Goal: Navigation & Orientation: Find specific page/section

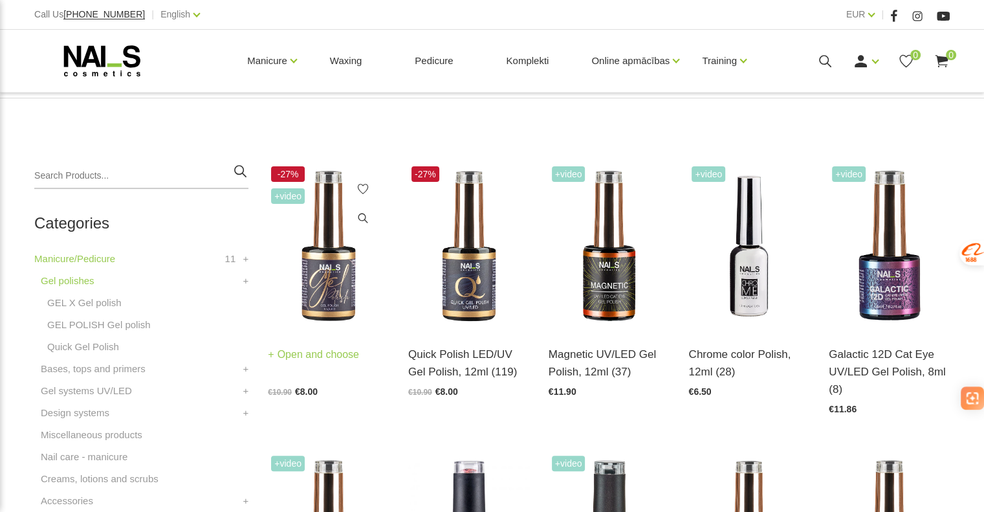
scroll to position [259, 0]
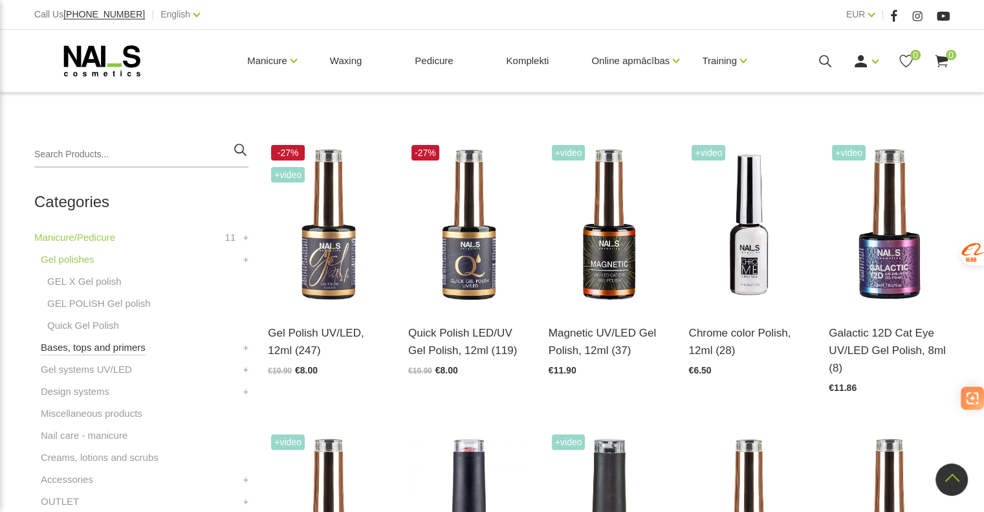
click at [78, 350] on link "Bases, tops and primers" at bounding box center [93, 348] width 105 height 16
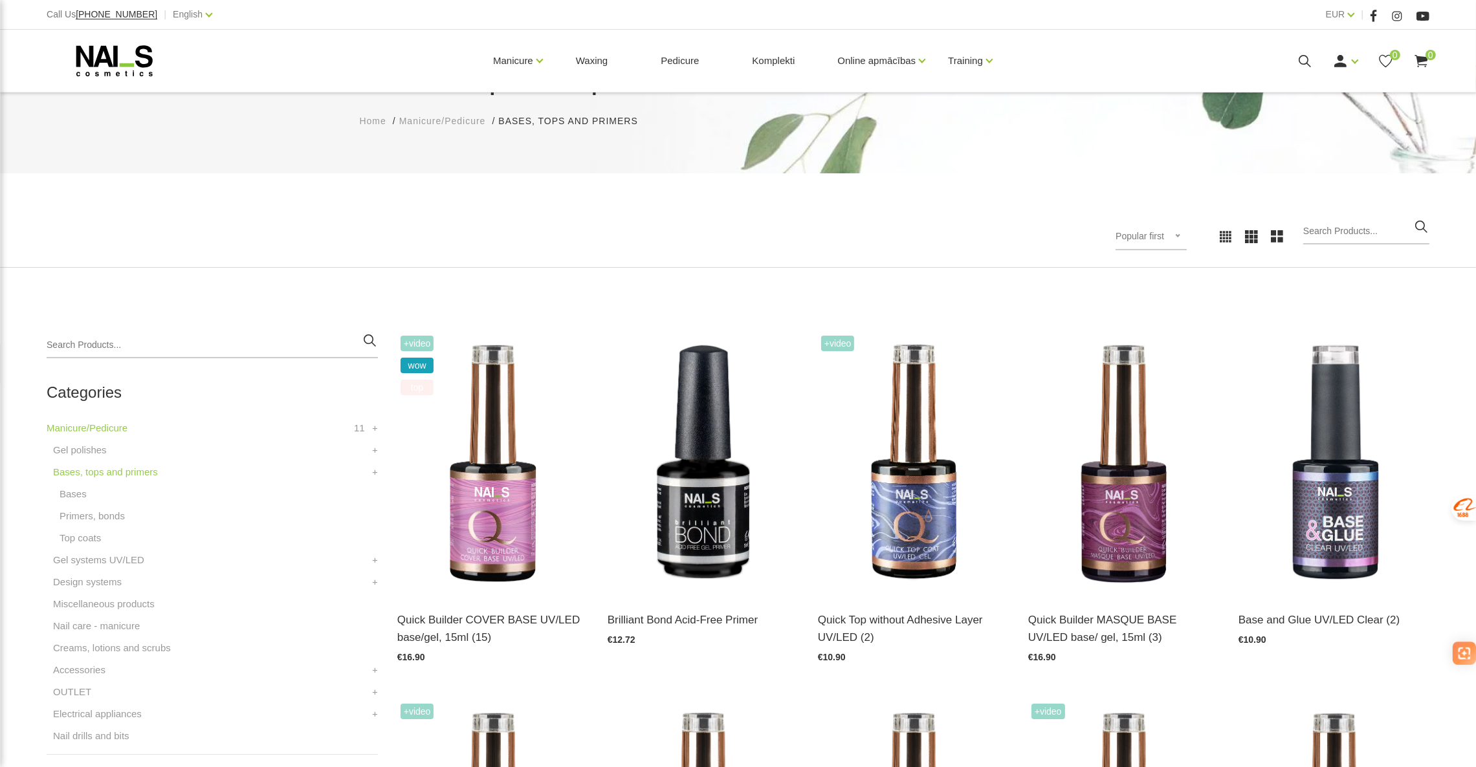
scroll to position [97, 0]
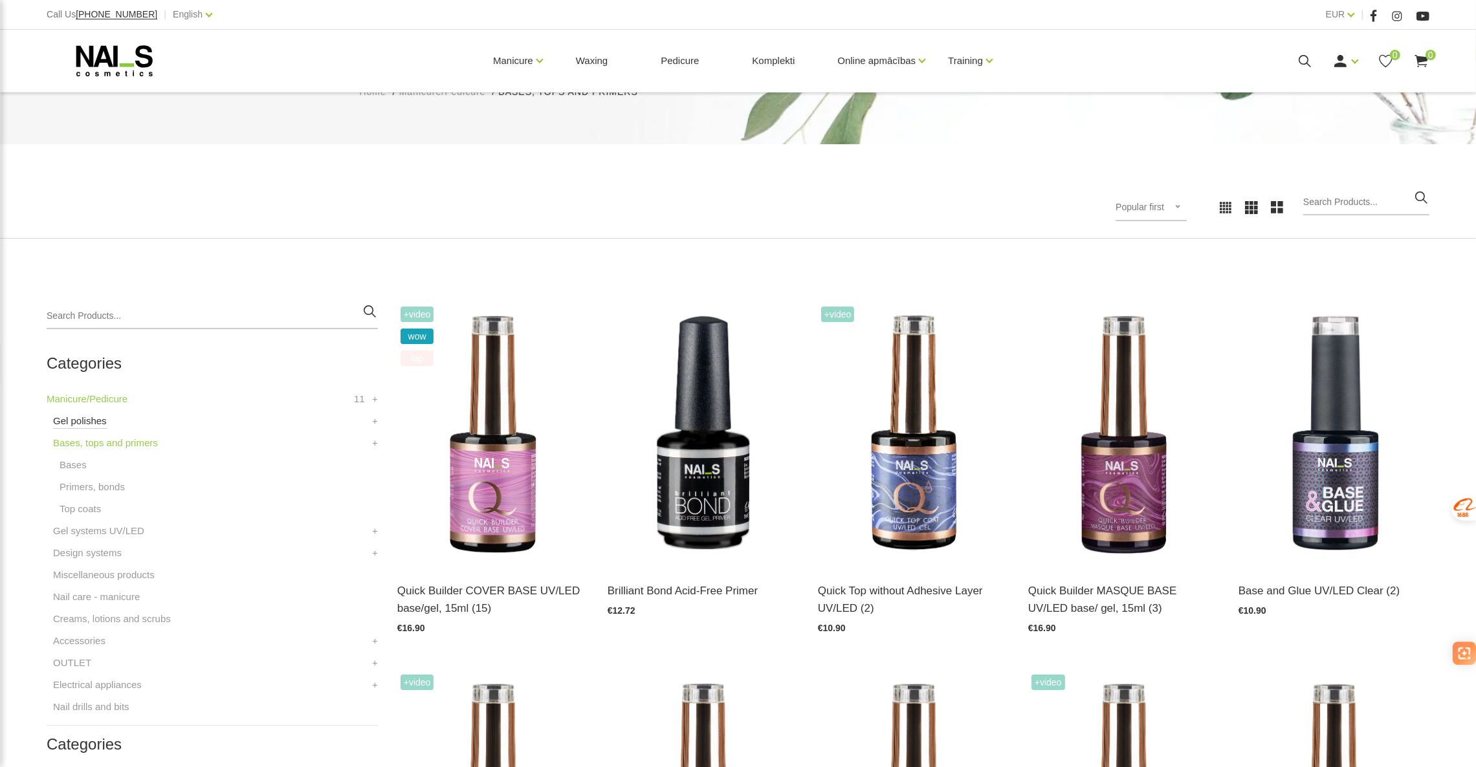
click at [74, 423] on link "Gel polishes" at bounding box center [80, 421] width 54 height 16
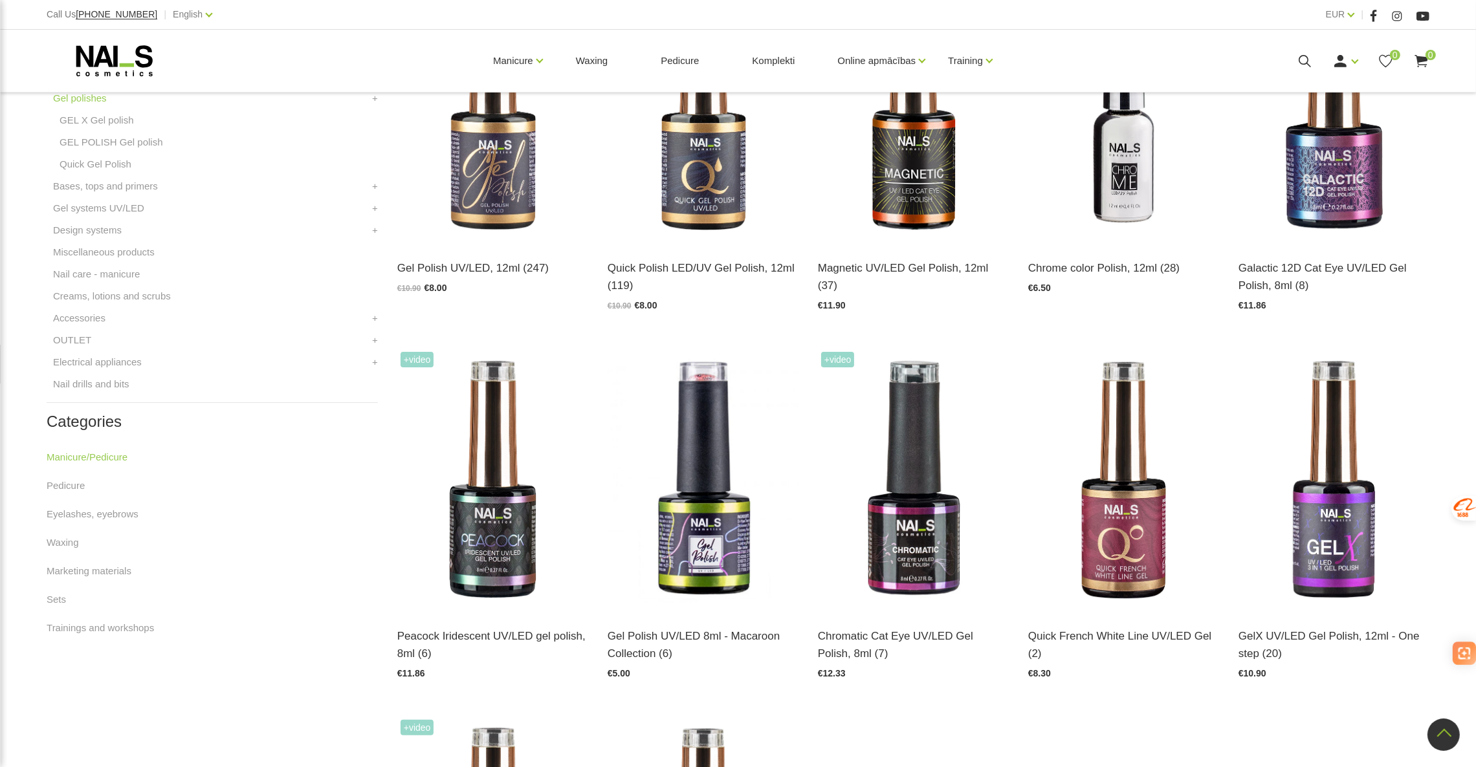
scroll to position [388, 0]
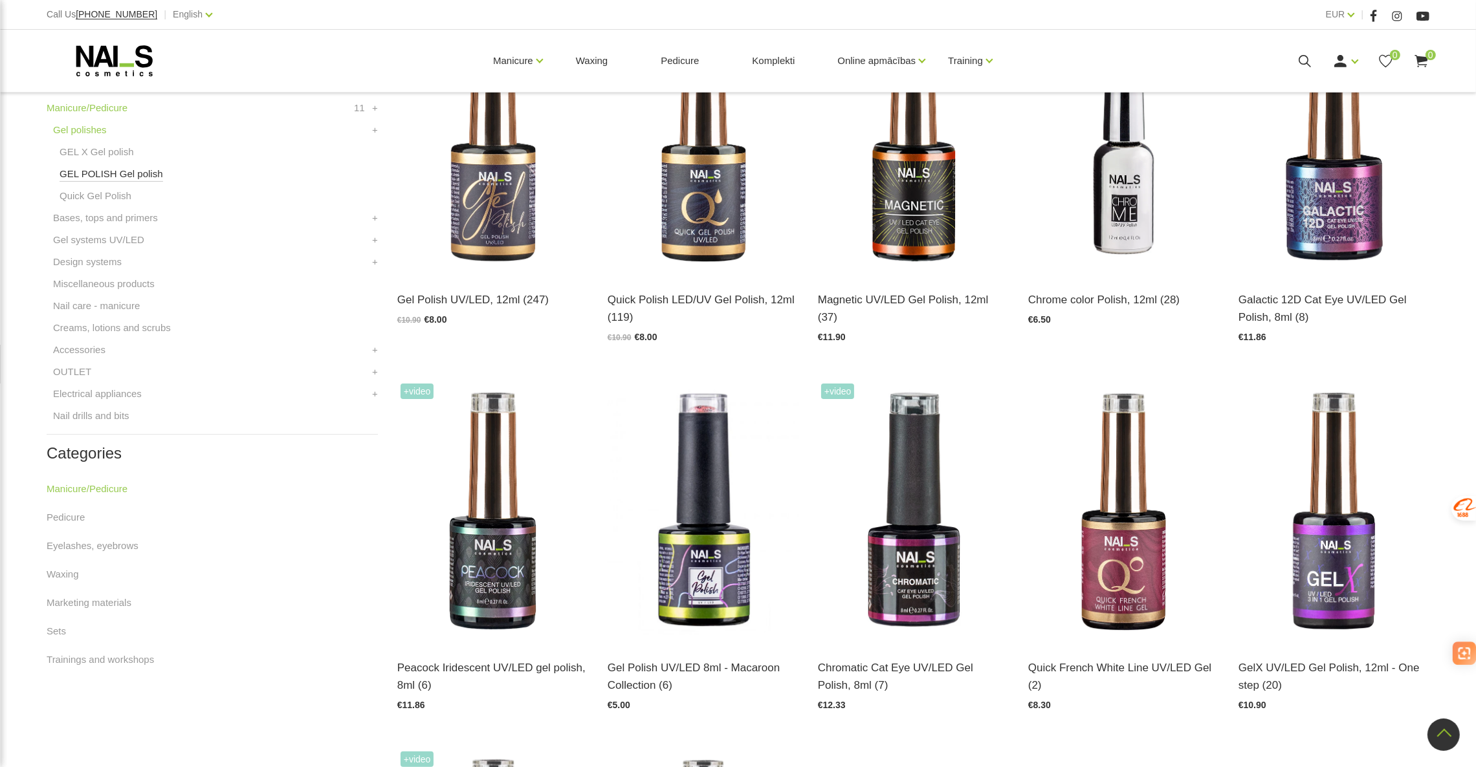
click at [115, 176] on link "GEL POLISH Gel polish" at bounding box center [112, 174] width 104 height 16
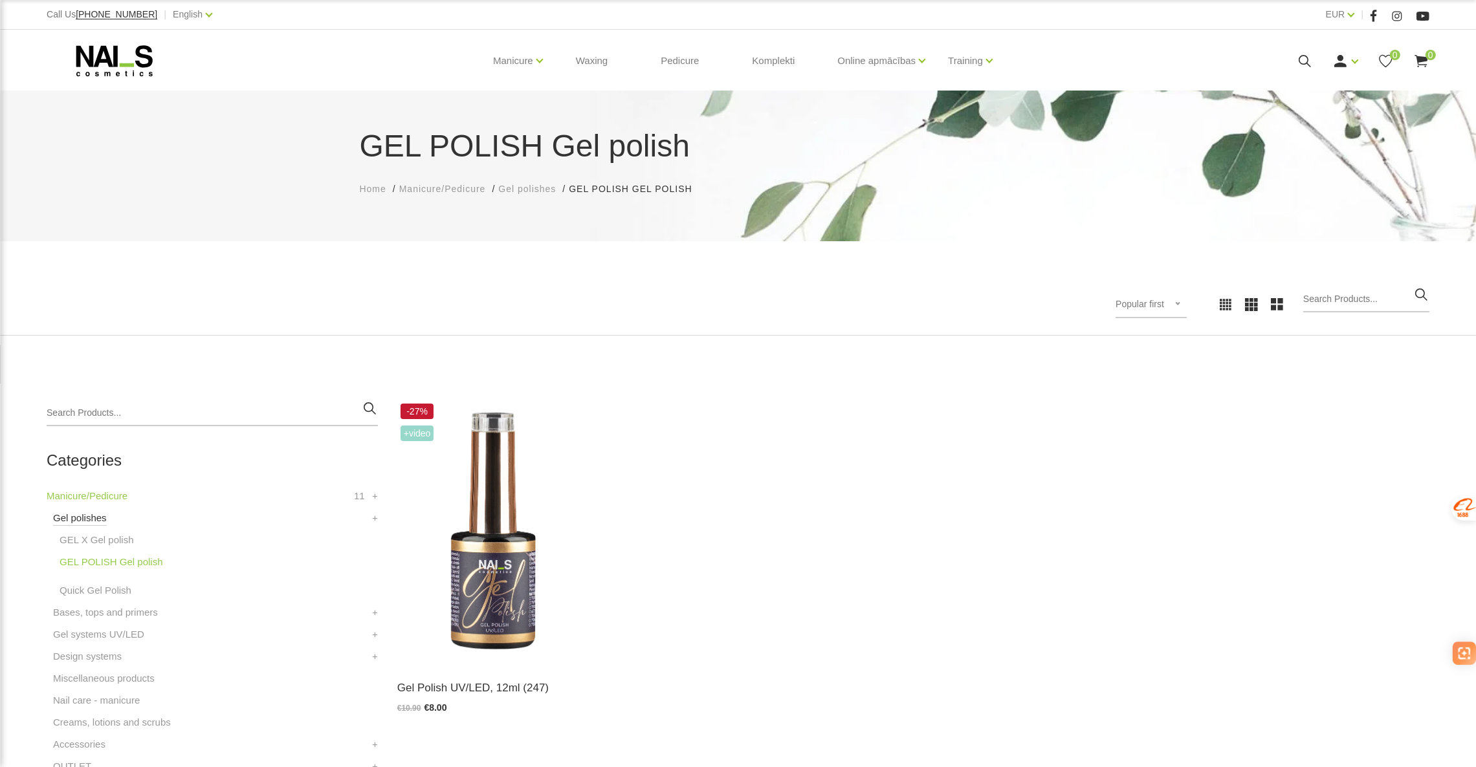
click at [88, 518] on link "Gel polishes" at bounding box center [80, 519] width 54 height 16
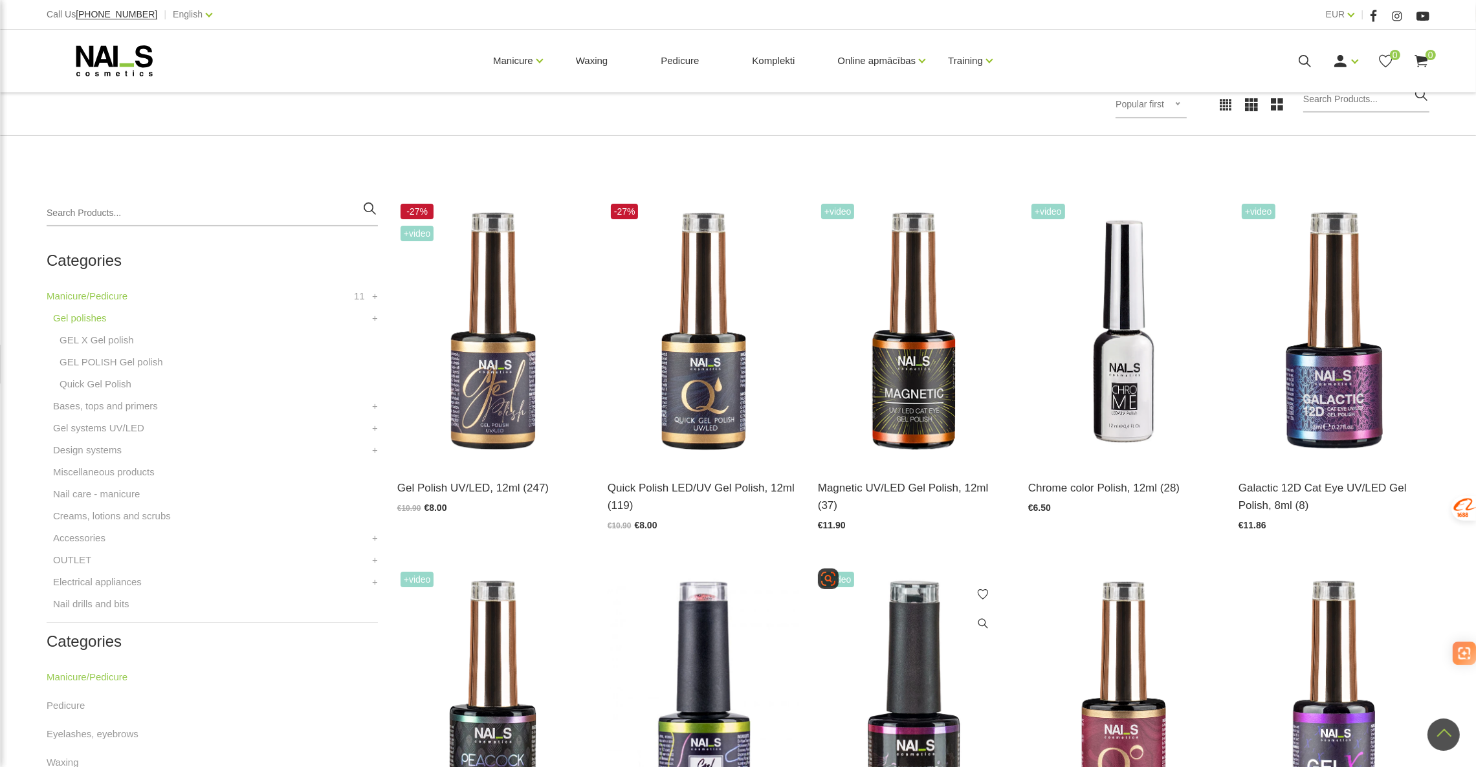
scroll to position [97, 0]
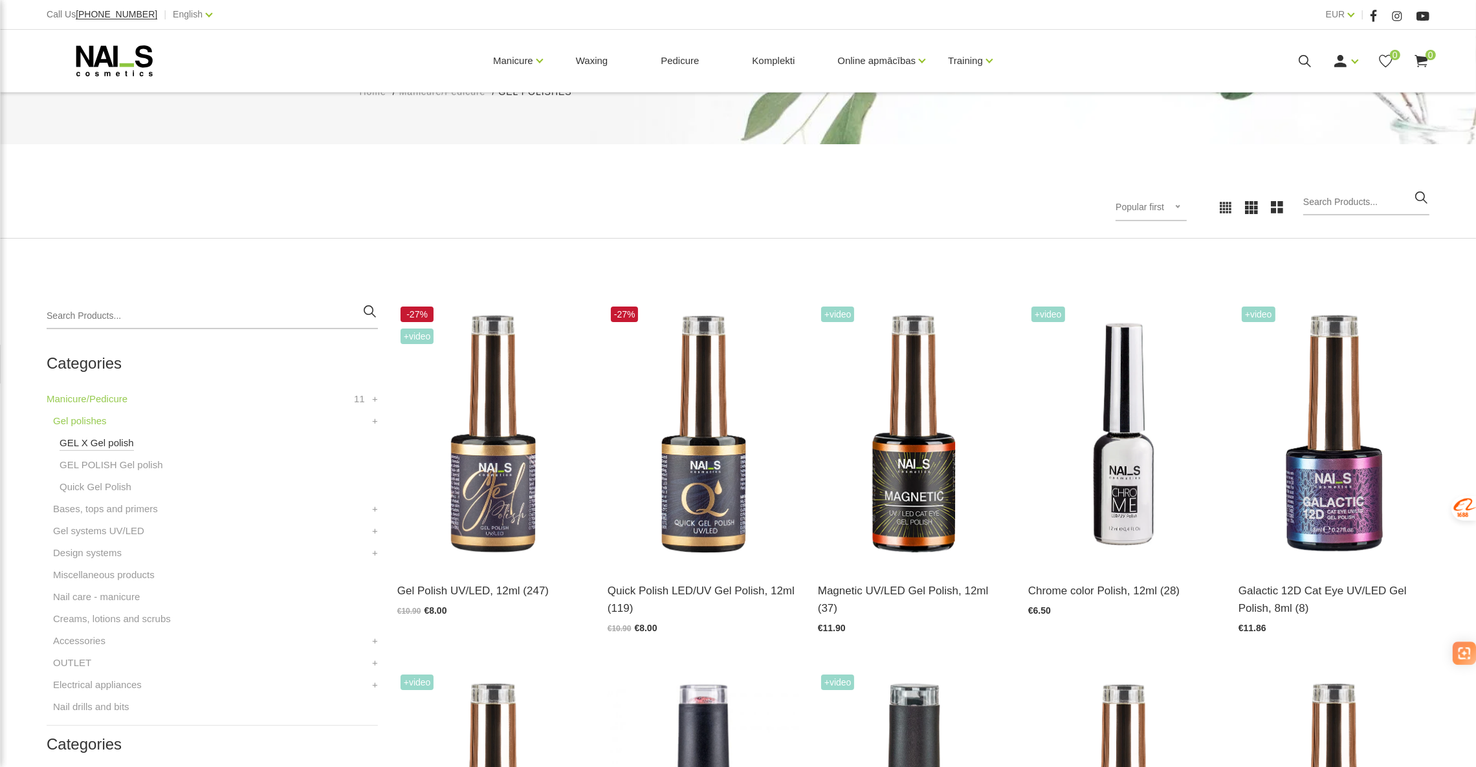
click at [96, 450] on link "GEL X Gel polish" at bounding box center [97, 443] width 74 height 16
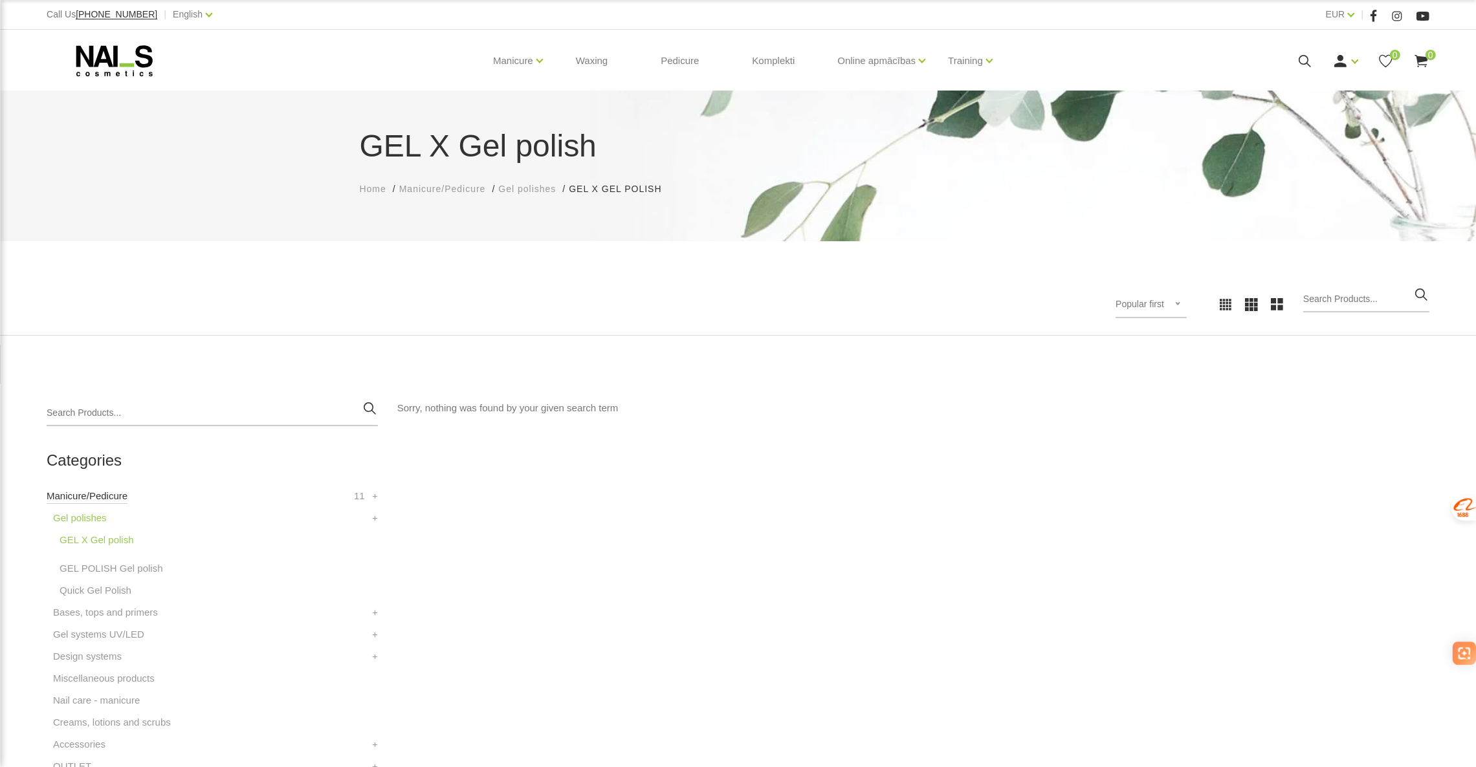
click at [102, 492] on link "Manicure/Pedicure" at bounding box center [87, 497] width 81 height 16
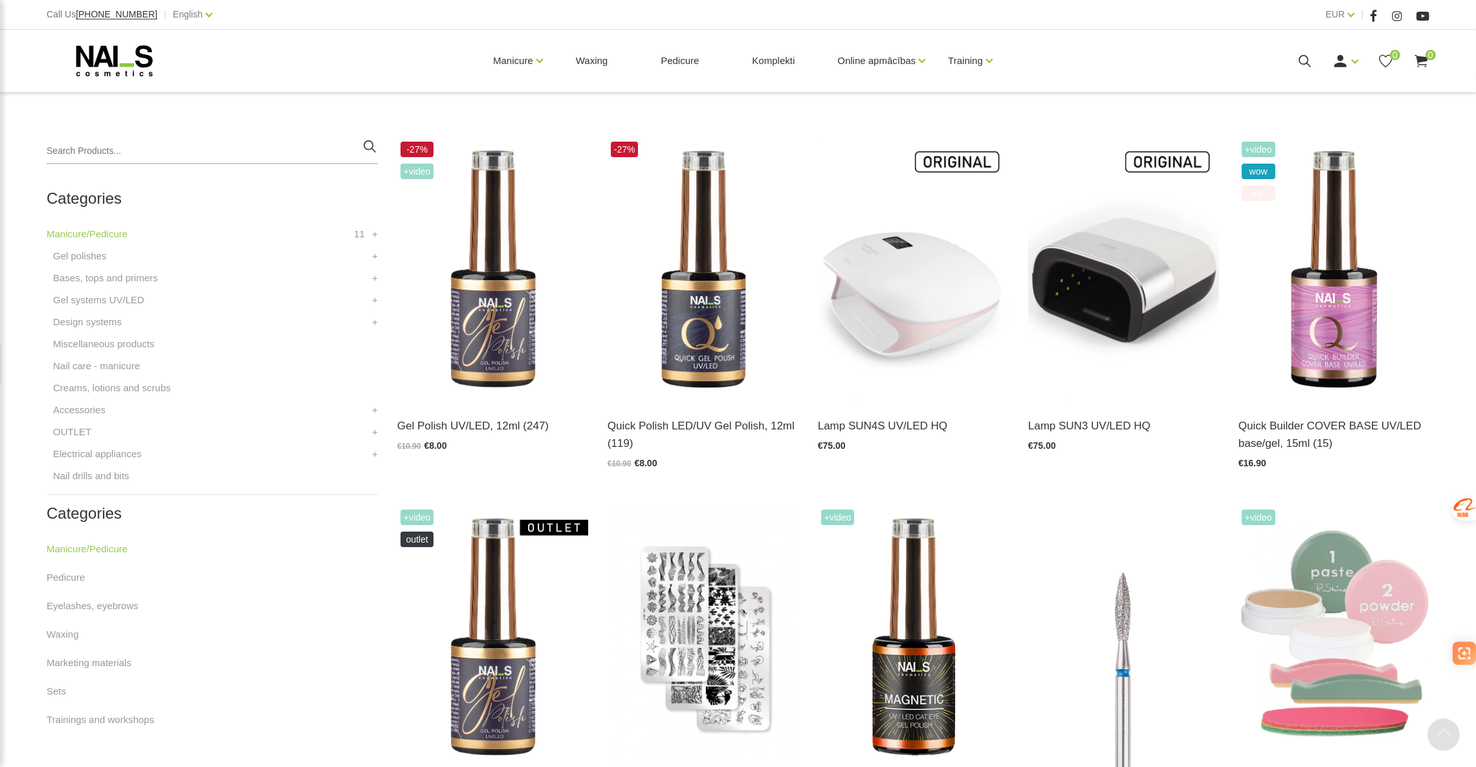
scroll to position [291, 0]
